Goal: Information Seeking & Learning: Learn about a topic

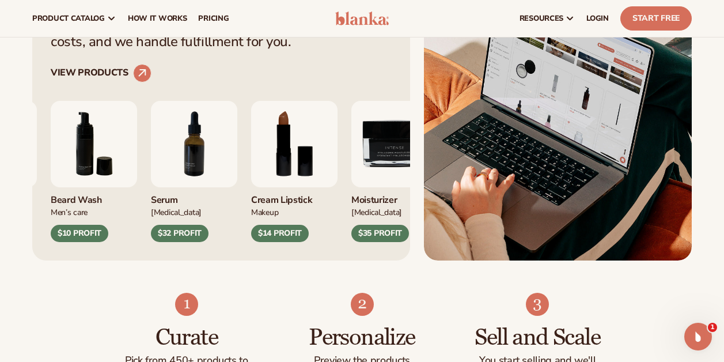
scroll to position [444, 0]
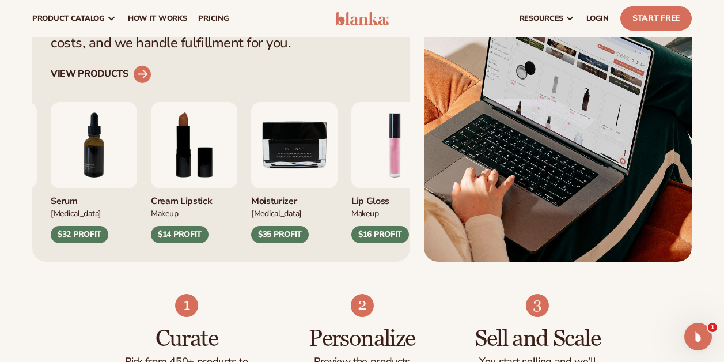
click at [146, 73] on icon at bounding box center [142, 74] width 10 height 10
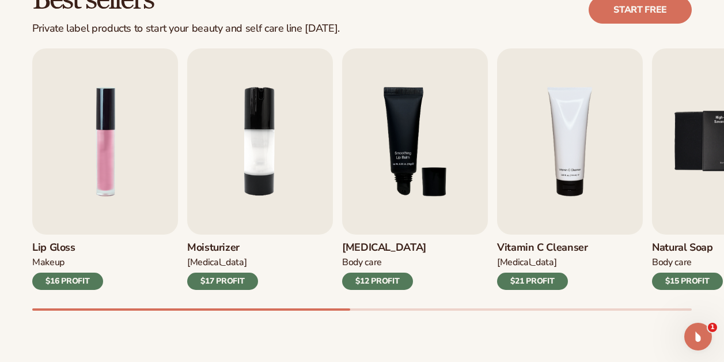
scroll to position [361, 0]
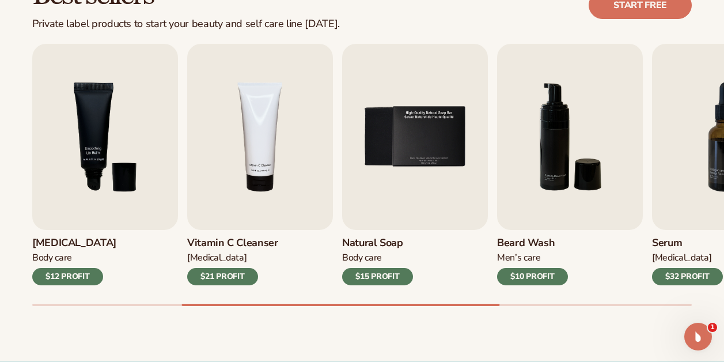
click at [406, 36] on div "Best sellers Private label products to start your beauty and self care line [DA…" at bounding box center [362, 154] width 724 height 413
